Goal: Task Accomplishment & Management: Manage account settings

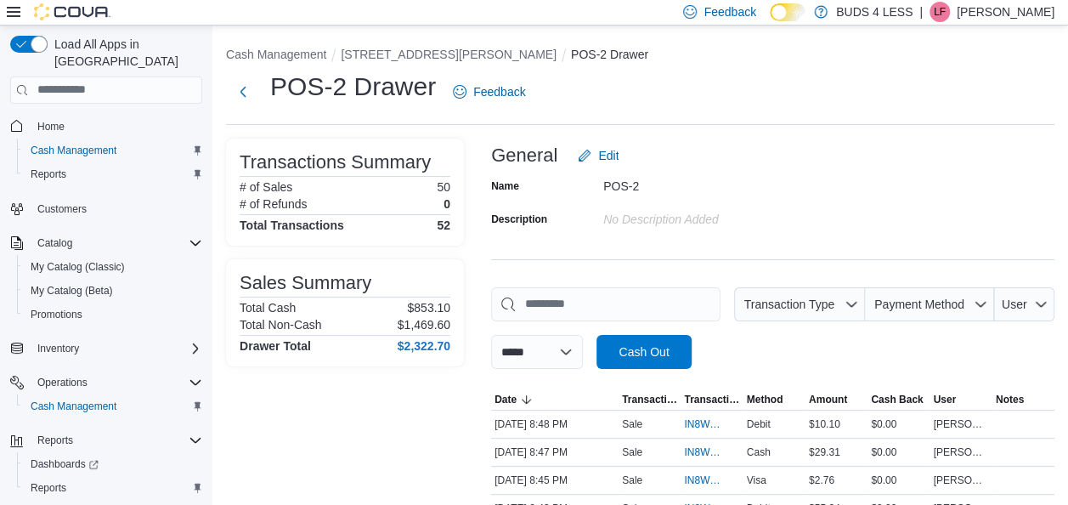
click at [1031, 13] on p "[PERSON_NAME]" at bounding box center [1006, 12] width 98 height 20
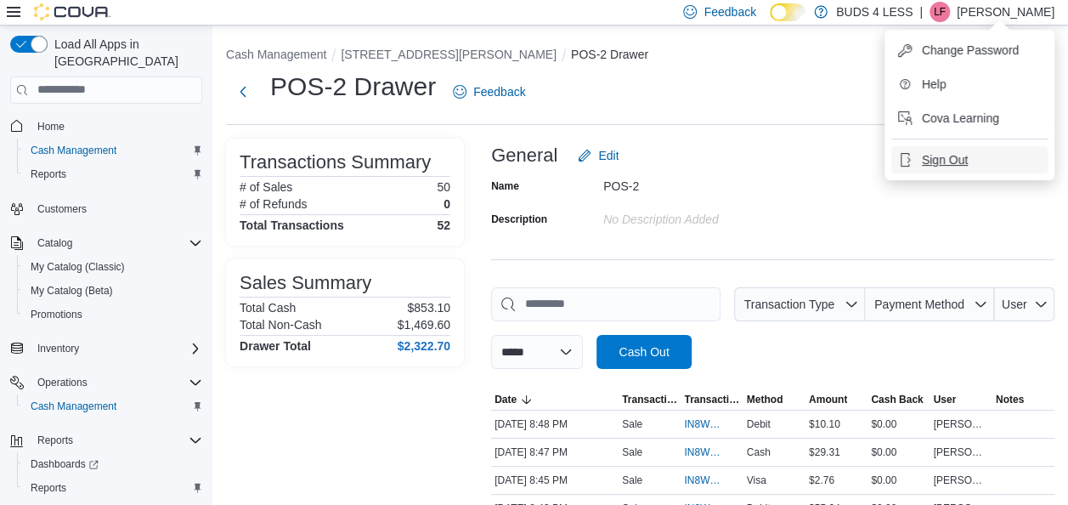
click at [978, 165] on button "Sign Out" at bounding box center [969, 159] width 156 height 27
